Goal: Information Seeking & Learning: Learn about a topic

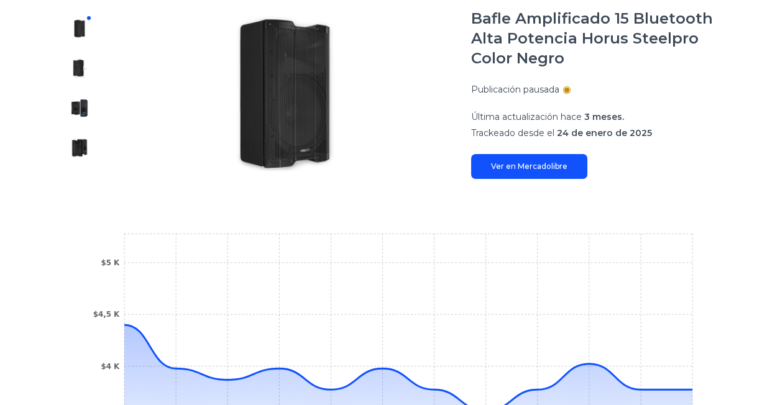
scroll to position [179, 0]
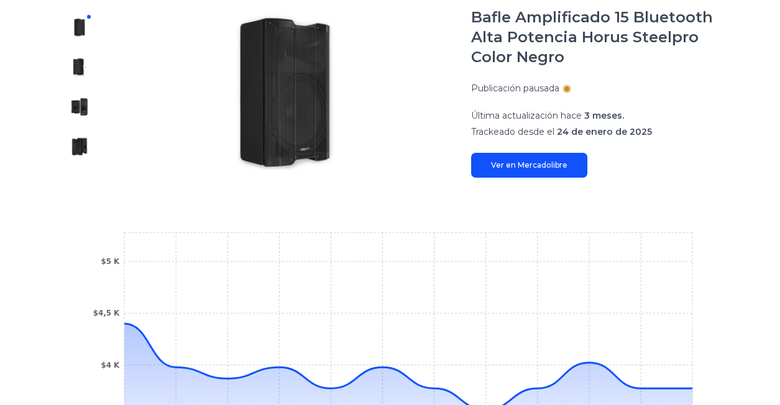
click at [569, 89] on div at bounding box center [566, 88] width 5 height 5
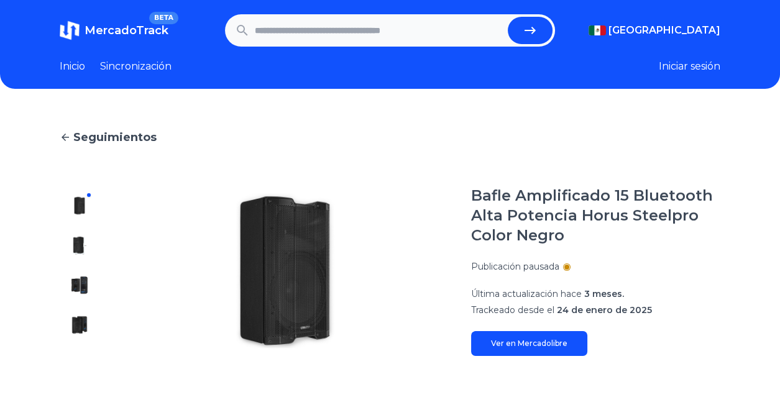
scroll to position [0, 0]
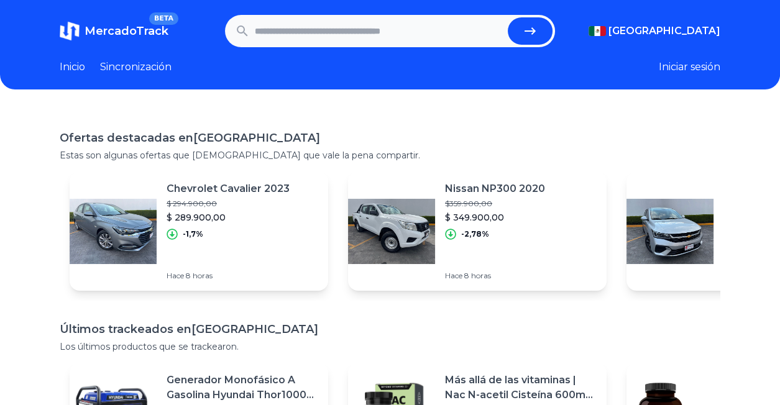
scroll to position [0, 2114]
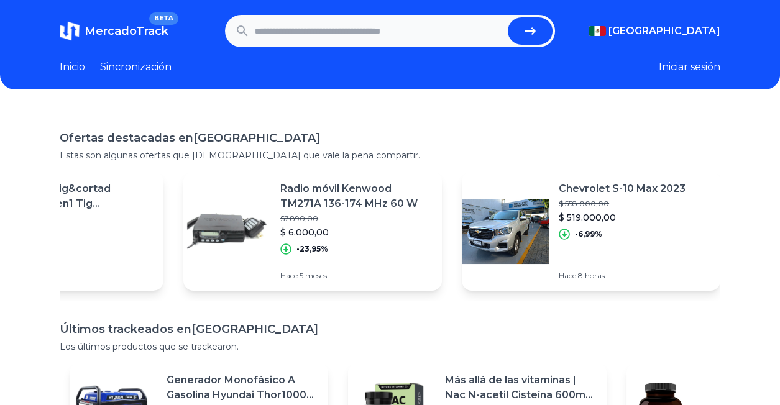
click at [447, 147] on div "Ofertas destacadas en [GEOGRAPHIC_DATA] Estas son algunas ofertas que [DEMOGRAP…" at bounding box center [390, 145] width 661 height 32
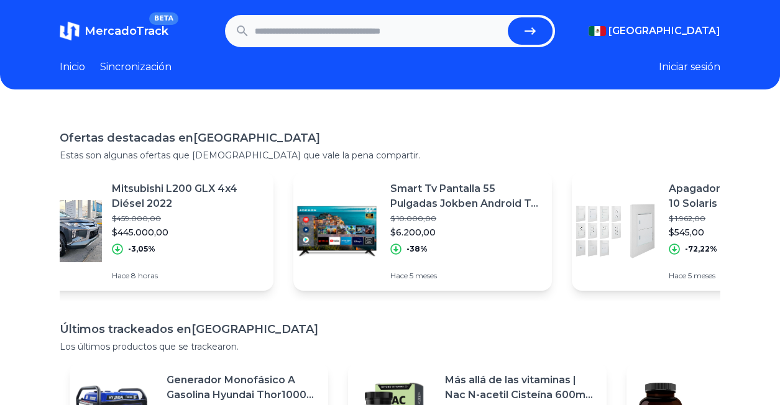
scroll to position [0, 897]
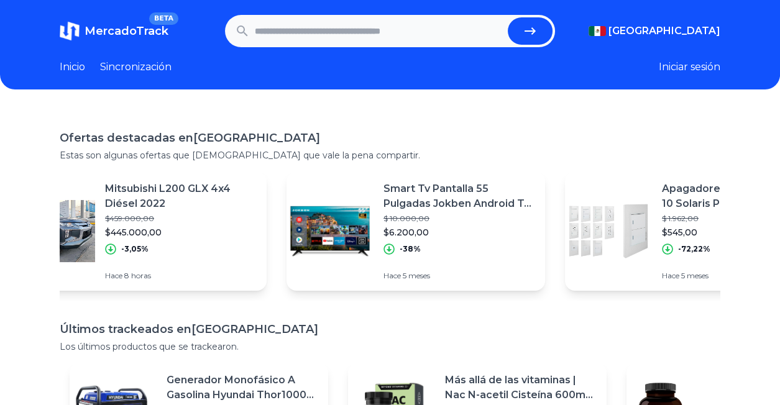
click at [461, 231] on p "$6.200,00" at bounding box center [460, 232] width 152 height 12
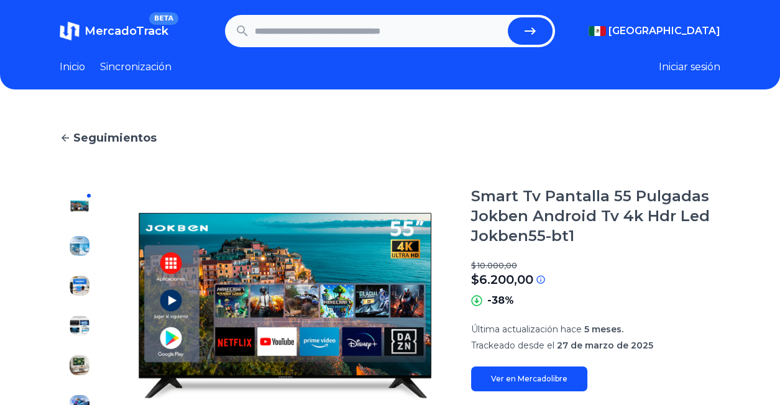
click at [62, 139] on icon at bounding box center [65, 137] width 11 height 11
